Goal: Transaction & Acquisition: Purchase product/service

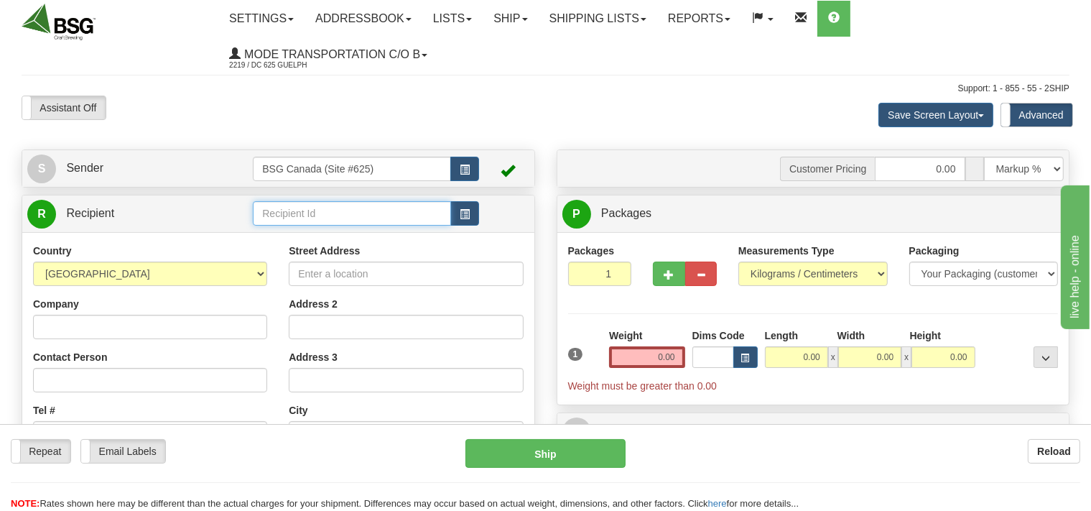
click at [289, 216] on input "text" at bounding box center [352, 213] width 198 height 24
click at [315, 234] on div "GLASSTOWN" at bounding box center [349, 236] width 184 height 16
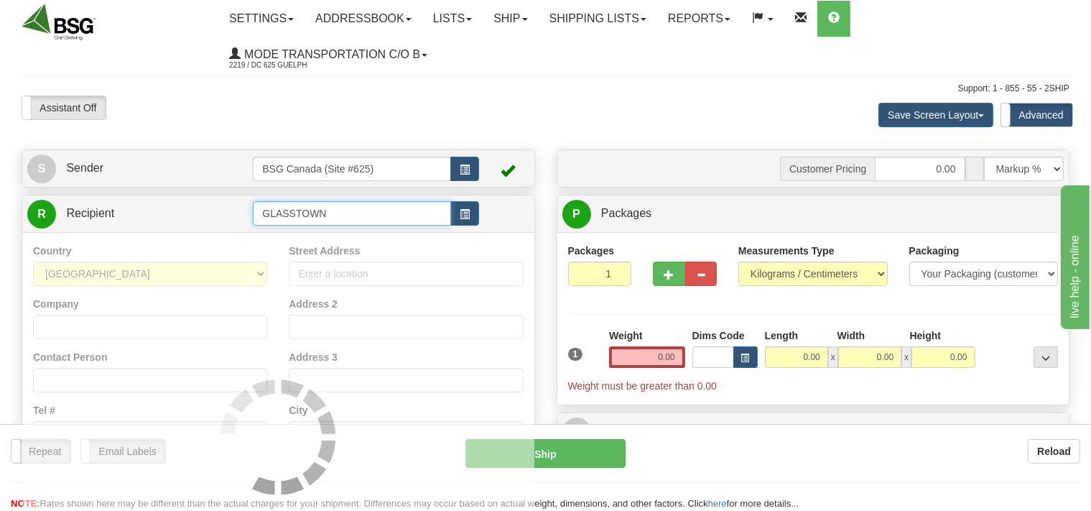
type input "GLASSTOWN"
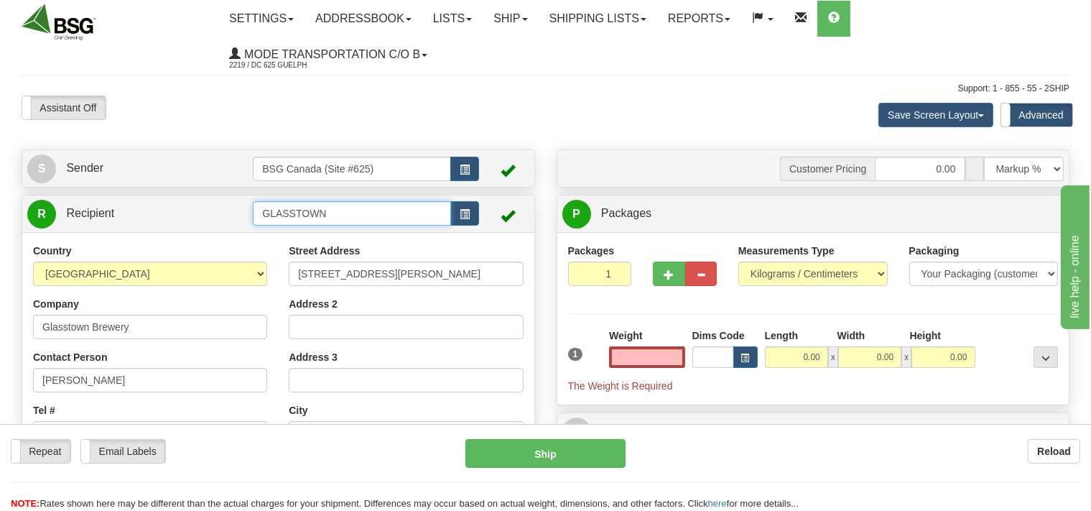
type input "0.00"
drag, startPoint x: 352, startPoint y: 219, endPoint x: 50, endPoint y: 189, distance: 303.3
click at [253, 201] on input "GLASSTOWN" at bounding box center [352, 213] width 198 height 24
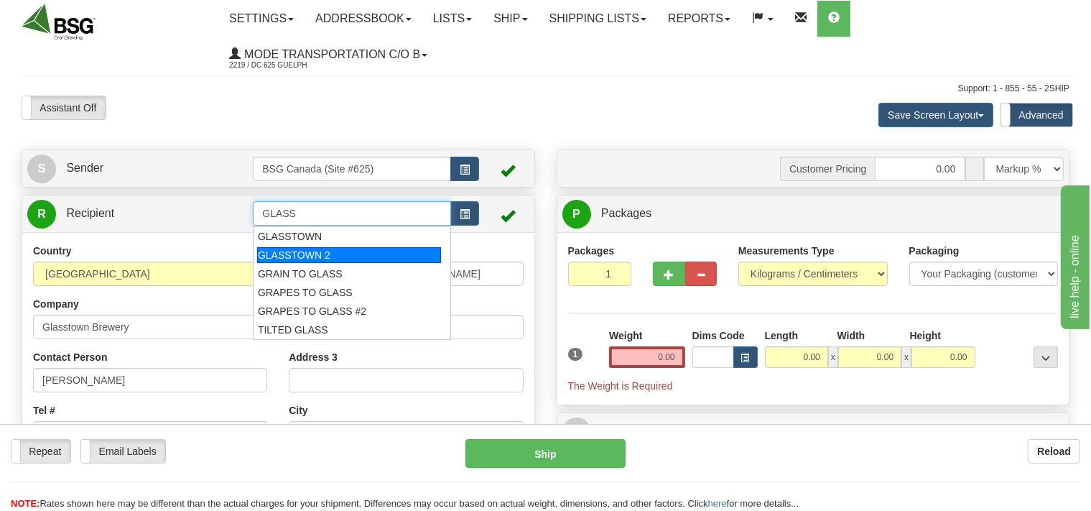
click at [262, 254] on div "GLASSTOWN 2" at bounding box center [349, 255] width 184 height 16
type input "GLASSTOWN 2"
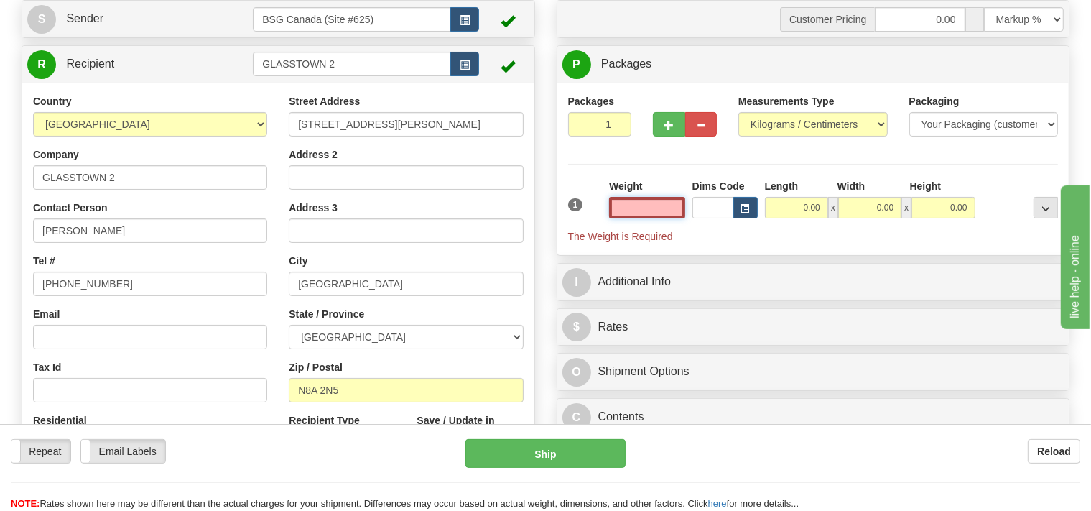
scroll to position [152, 0]
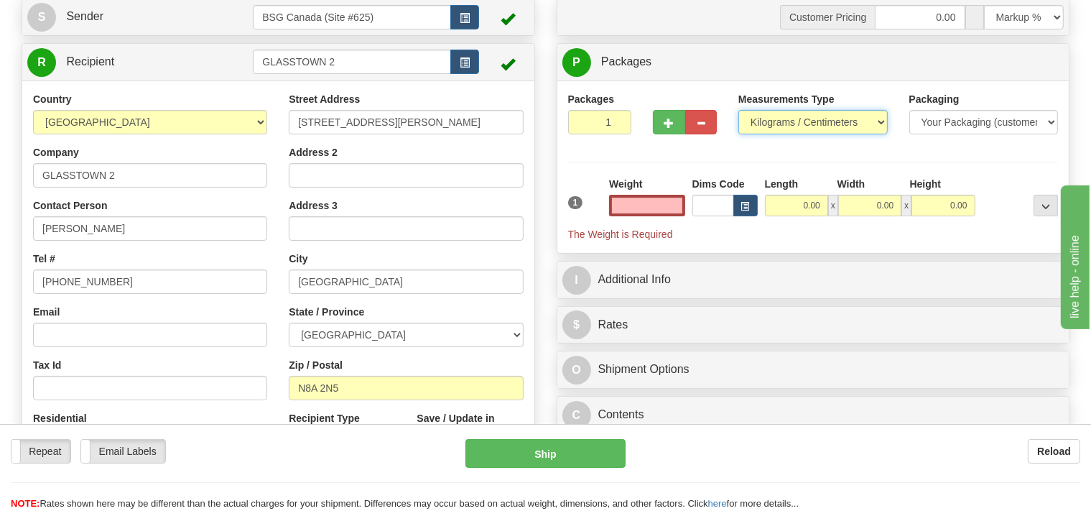
type input "0.00"
click at [739, 110] on select "Pounds / Inches Kilograms / Centimeters" at bounding box center [813, 122] width 149 height 24
select select "0"
click option "Pounds / Inches" at bounding box center [0, 0] width 0 height 0
click at [639, 208] on input "0.00" at bounding box center [646, 206] width 75 height 22
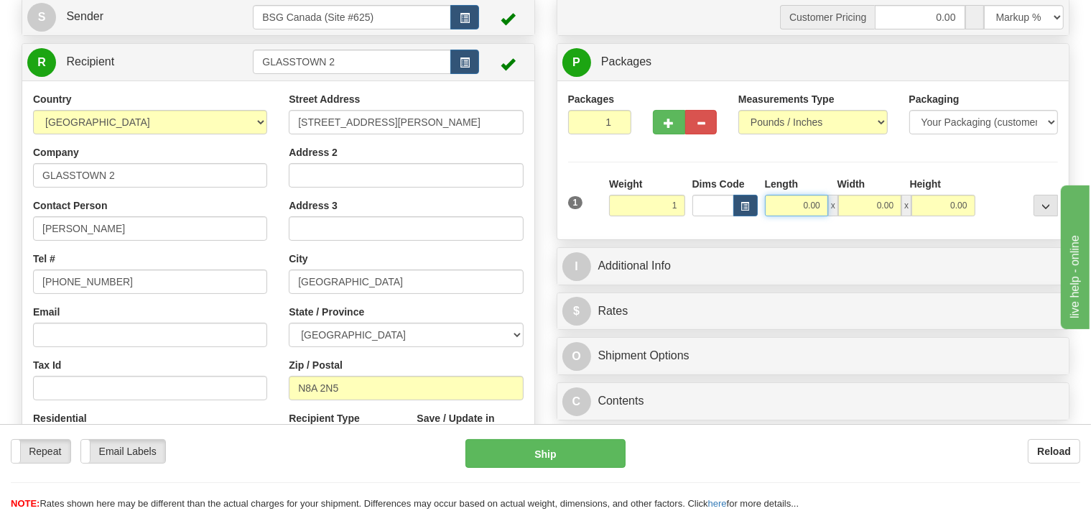
type input "1.00"
click at [796, 210] on input "0.00" at bounding box center [796, 206] width 63 height 22
type input "1.00"
click at [860, 207] on input "0.00" at bounding box center [870, 206] width 63 height 22
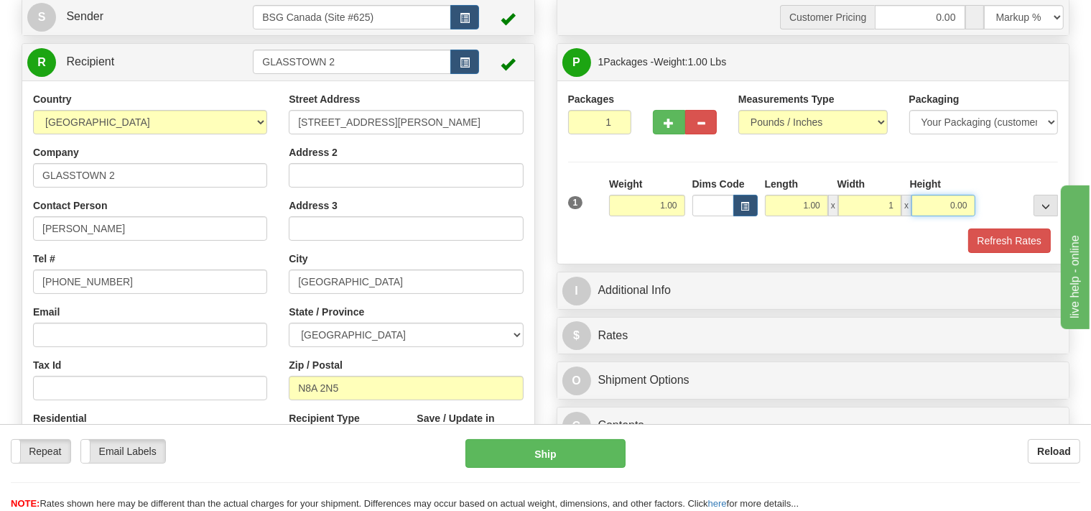
type input "1.00"
click at [930, 201] on input "0.00" at bounding box center [943, 206] width 63 height 22
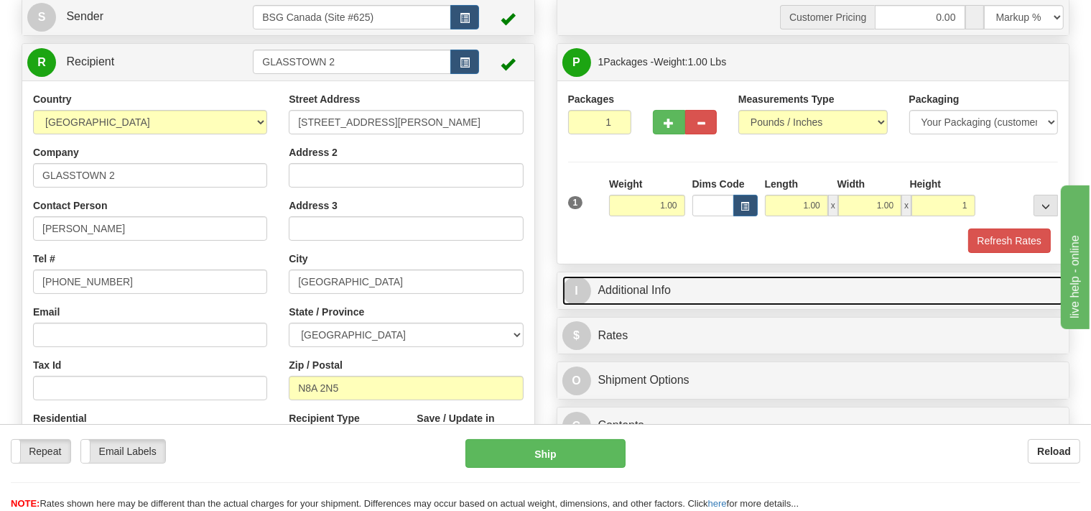
type input "1.00"
drag, startPoint x: 703, startPoint y: 284, endPoint x: 694, endPoint y: 288, distance: 9.6
click at [700, 284] on link "I Additional Info" at bounding box center [814, 290] width 502 height 29
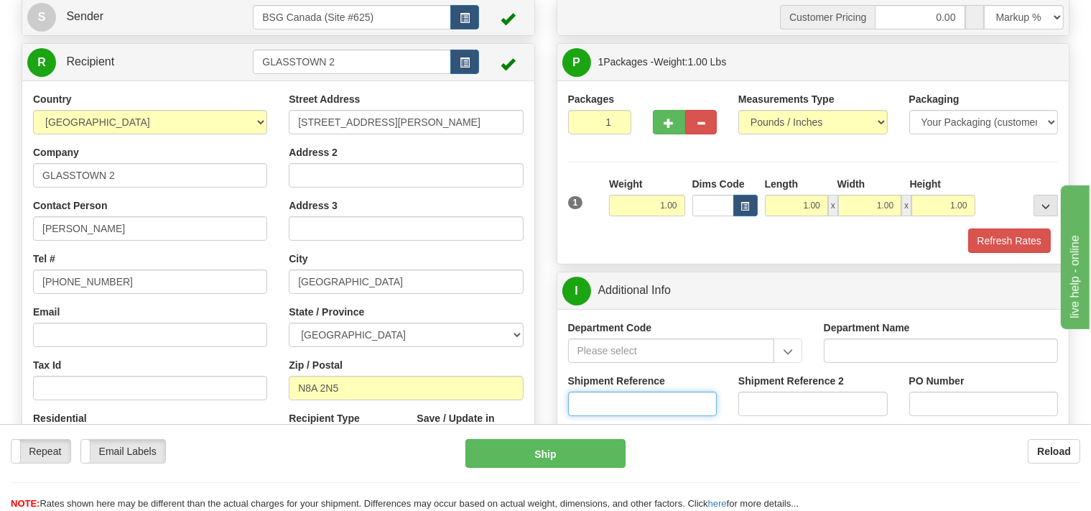
click at [632, 406] on input "Shipment Reference" at bounding box center [642, 404] width 149 height 24
type input "SO170-150708"
click at [1013, 236] on button "Refresh Rates" at bounding box center [1010, 240] width 83 height 24
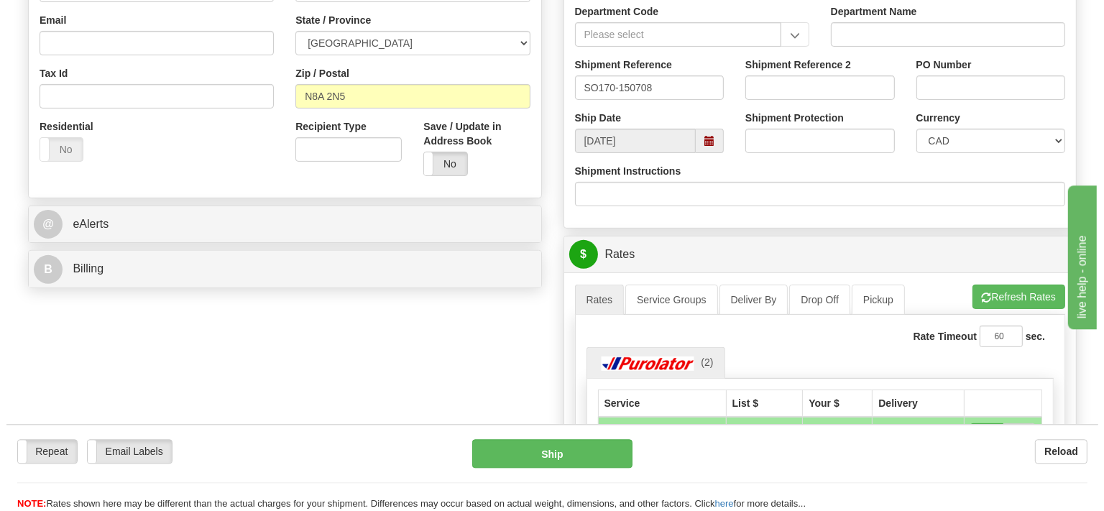
scroll to position [531, 0]
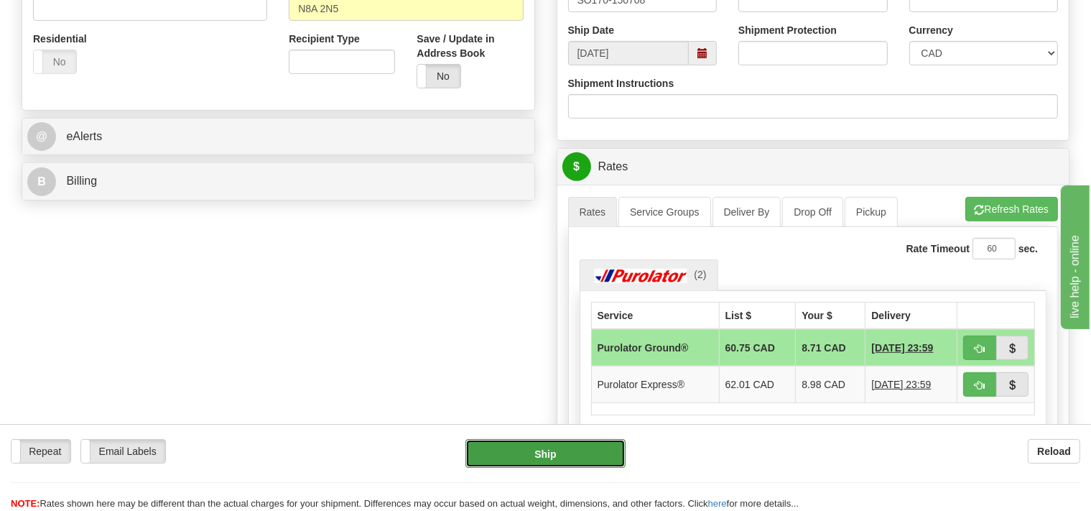
click at [585, 445] on button "Ship" at bounding box center [546, 453] width 160 height 29
type input "260"
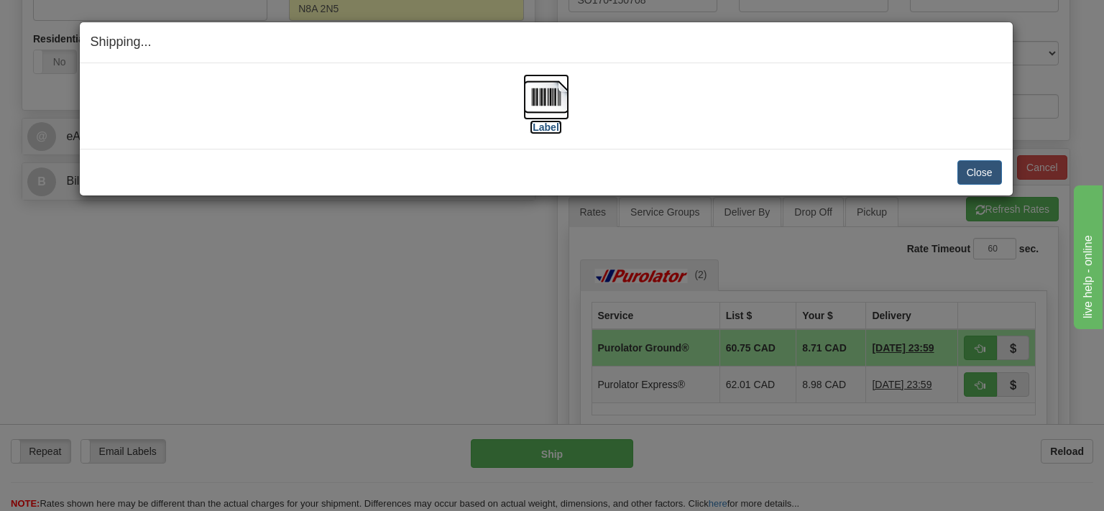
click at [531, 112] on img at bounding box center [546, 97] width 46 height 46
